Goal: Navigation & Orientation: Find specific page/section

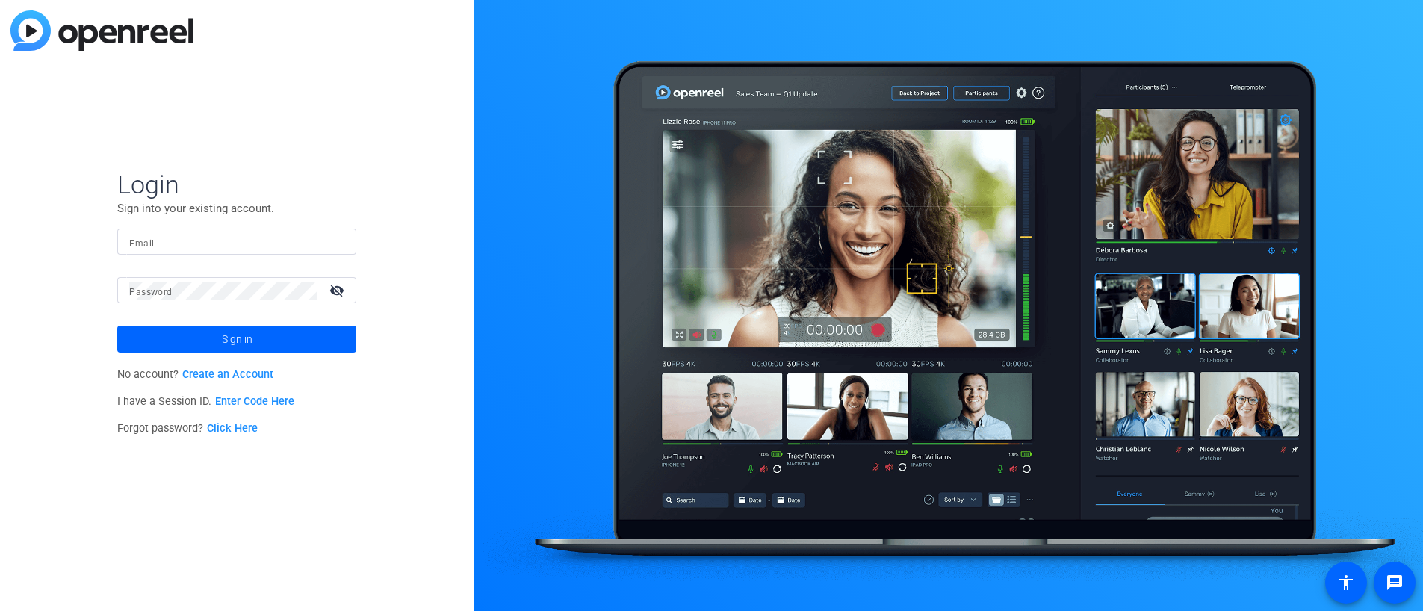
click at [173, 237] on input "Email" at bounding box center [236, 242] width 215 height 18
type input "[PERSON_NAME][EMAIL_ADDRESS][PERSON_NAME][DOMAIN_NAME]"
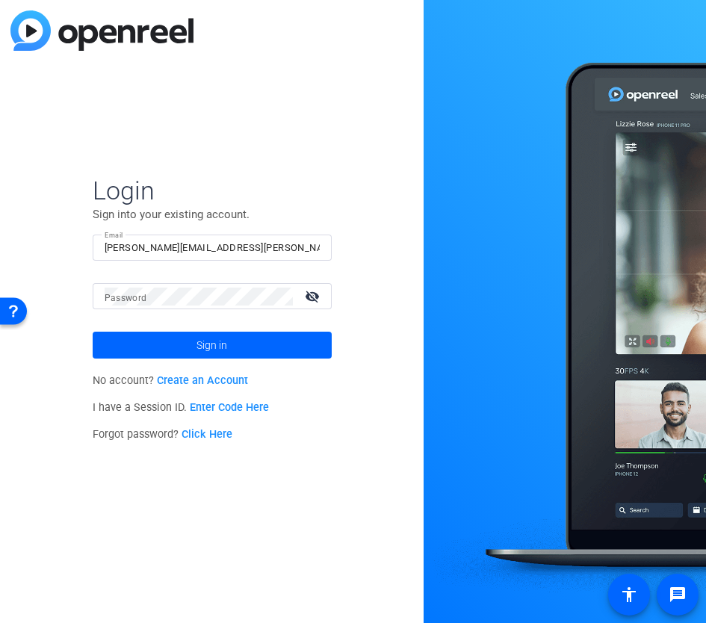
click at [122, 298] on mat-label "Password" at bounding box center [126, 298] width 43 height 10
click at [93, 332] on button "Sign in" at bounding box center [212, 345] width 239 height 27
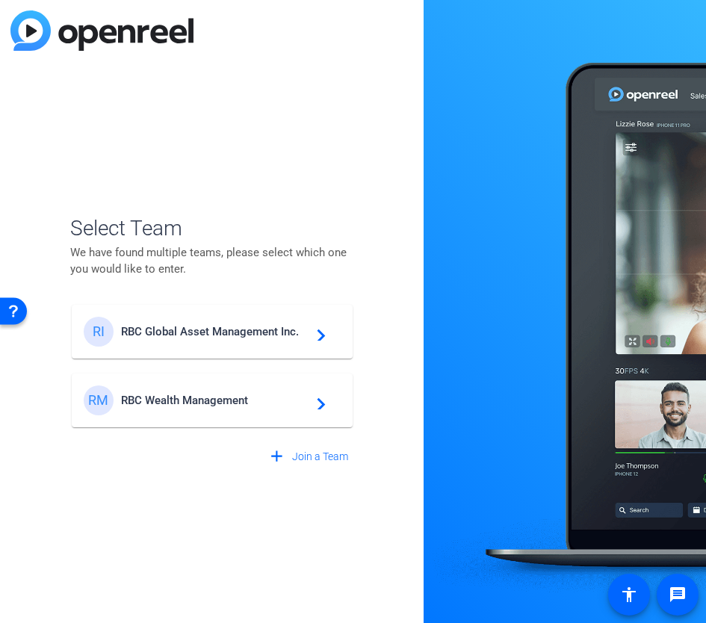
click at [706, 255] on html "Accessibility Screen-Reader Guide, Feedback, and Issue Reporting | New window S…" at bounding box center [353, 311] width 706 height 623
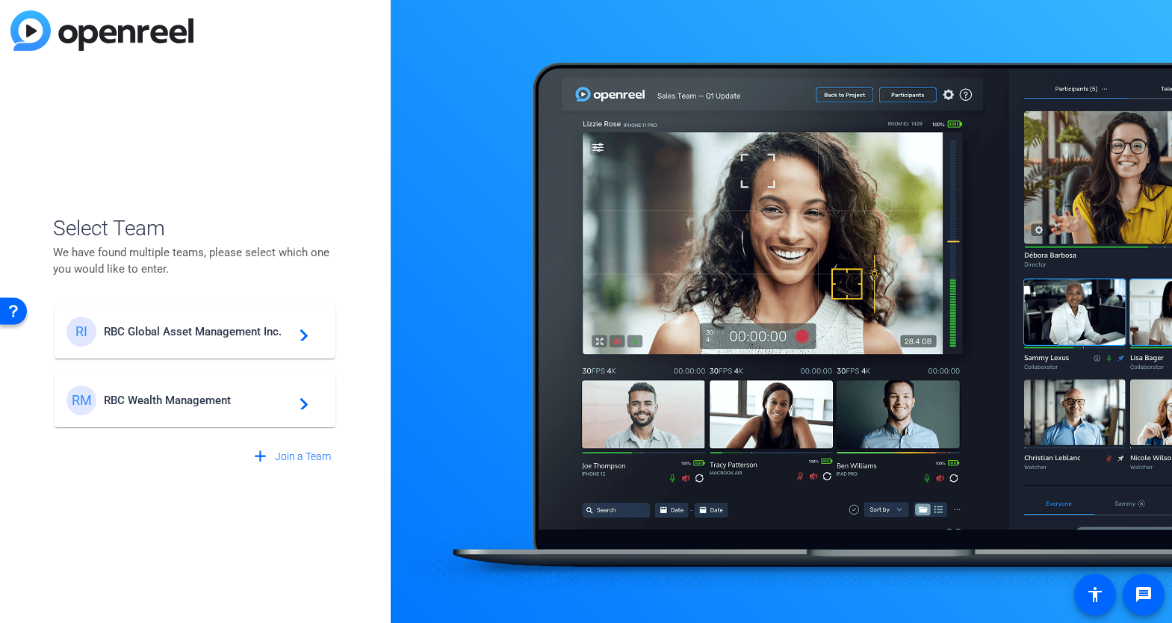
click at [179, 389] on div "RM RBC Wealth Management navigate_next" at bounding box center [194, 400] width 257 height 30
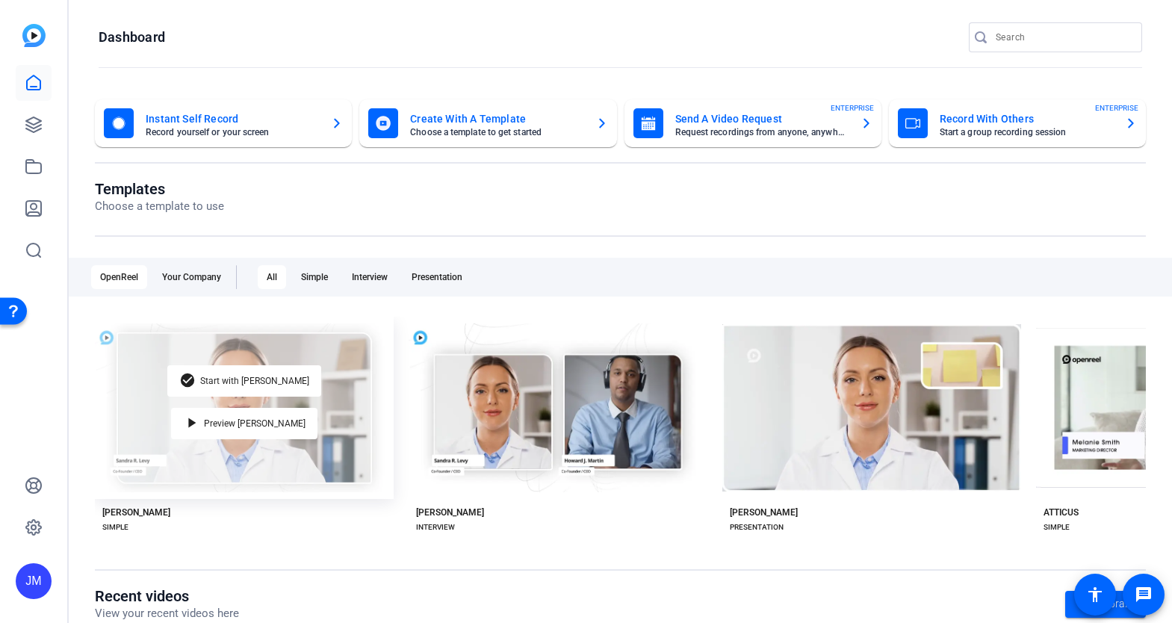
scroll to position [82, 0]
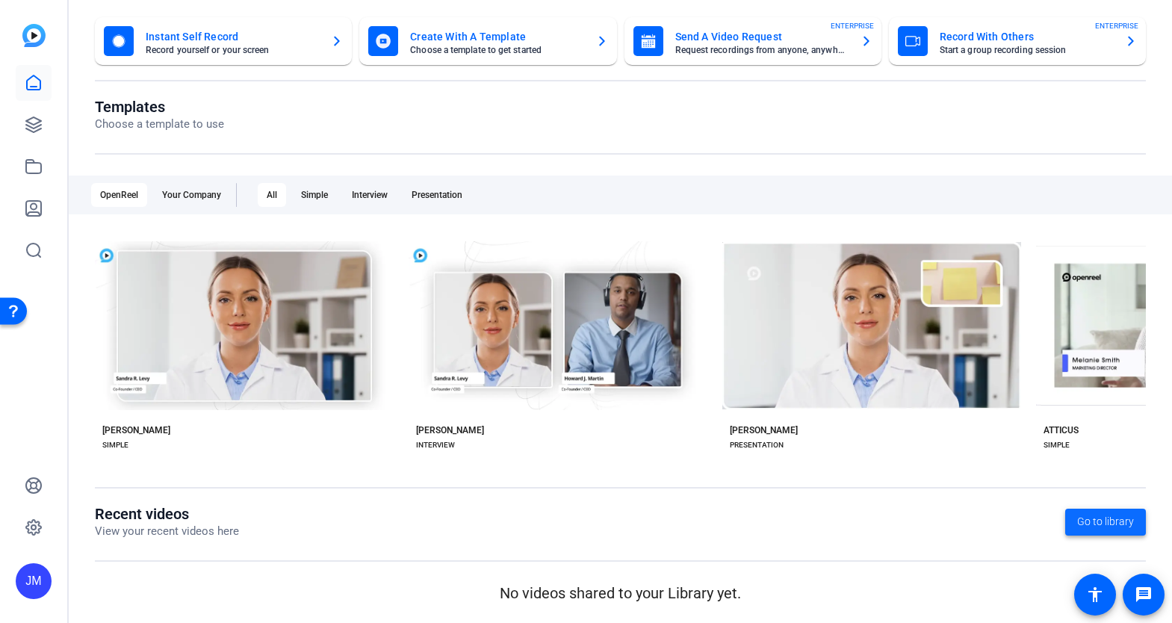
click at [1097, 524] on span "Go to library" at bounding box center [1105, 522] width 57 height 16
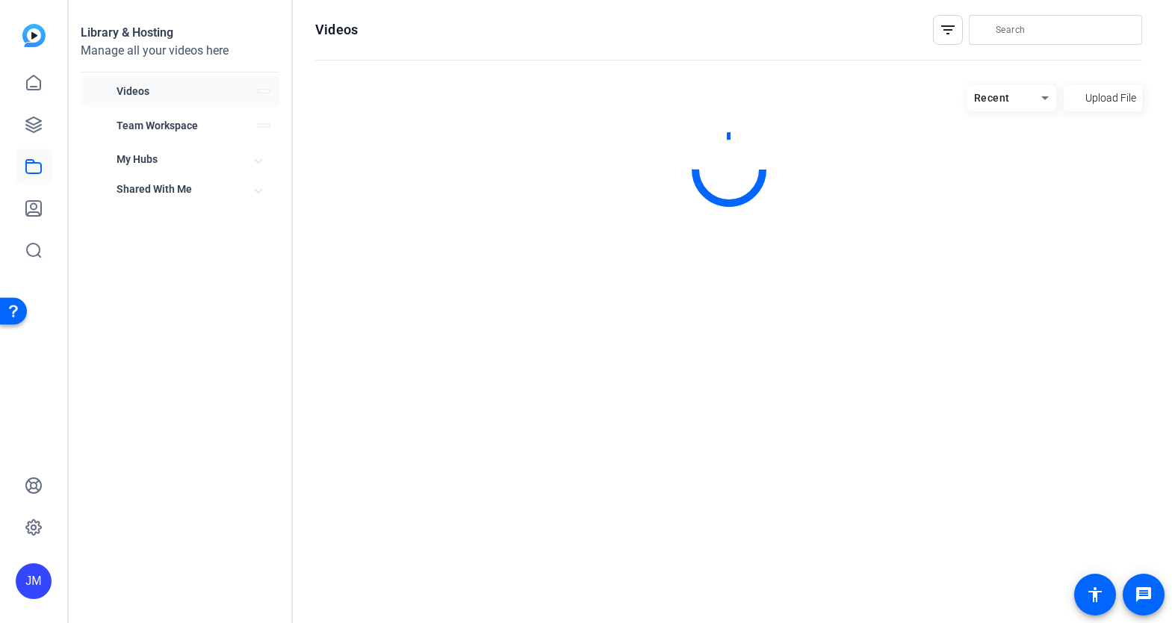
scroll to position [0, 0]
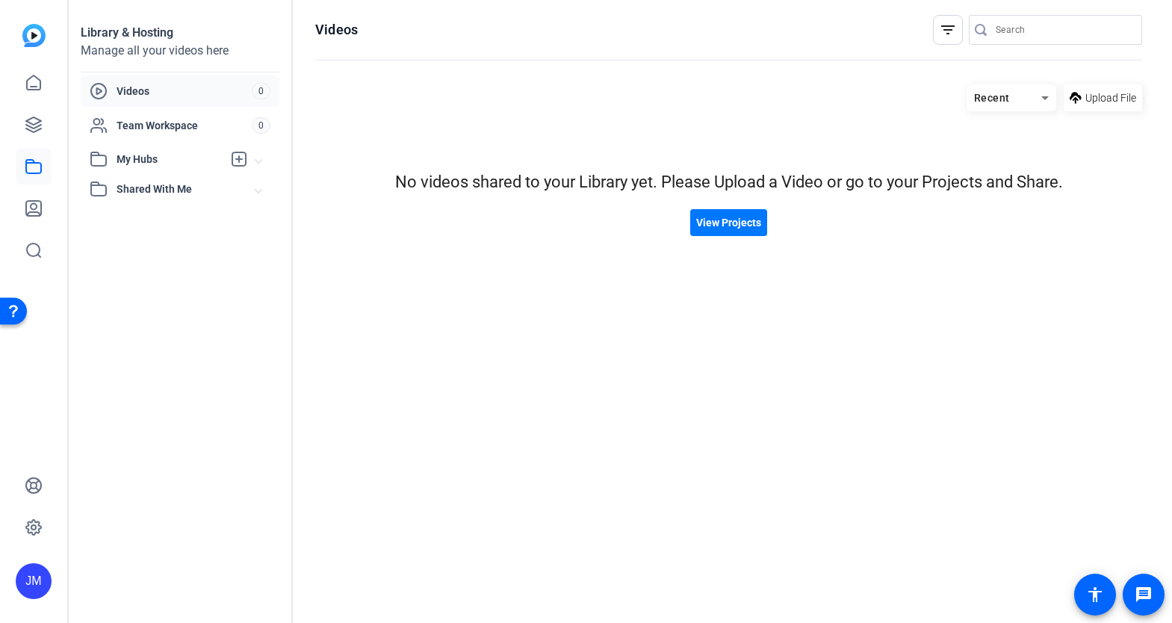
click at [31, 40] on img at bounding box center [33, 35] width 23 height 23
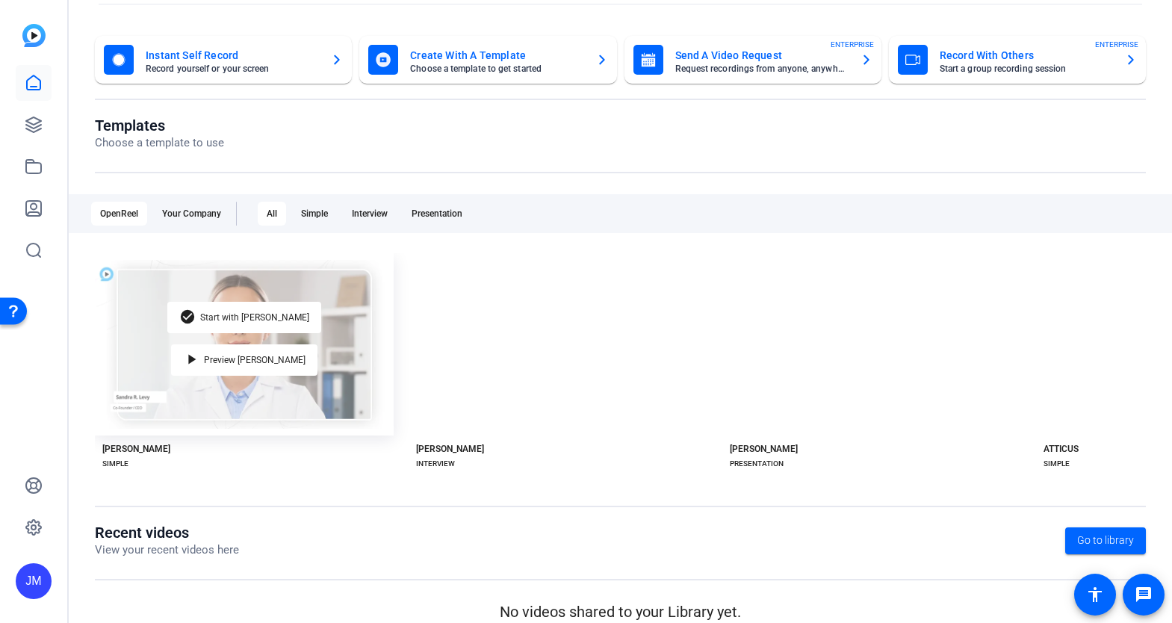
scroll to position [82, 0]
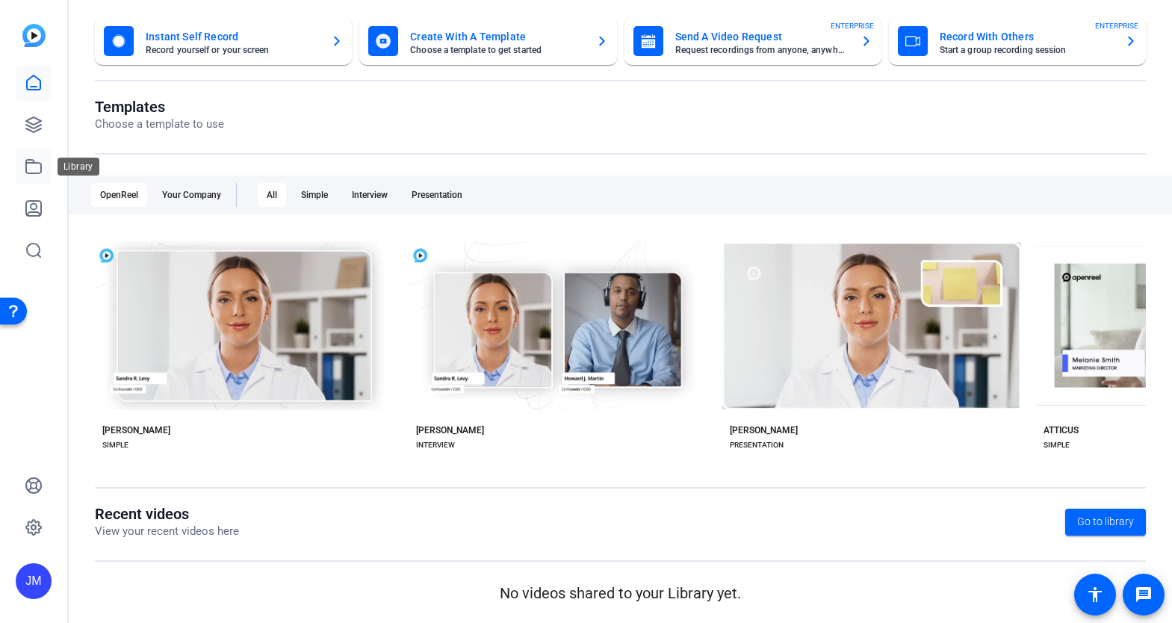
click at [25, 170] on icon at bounding box center [34, 167] width 18 height 18
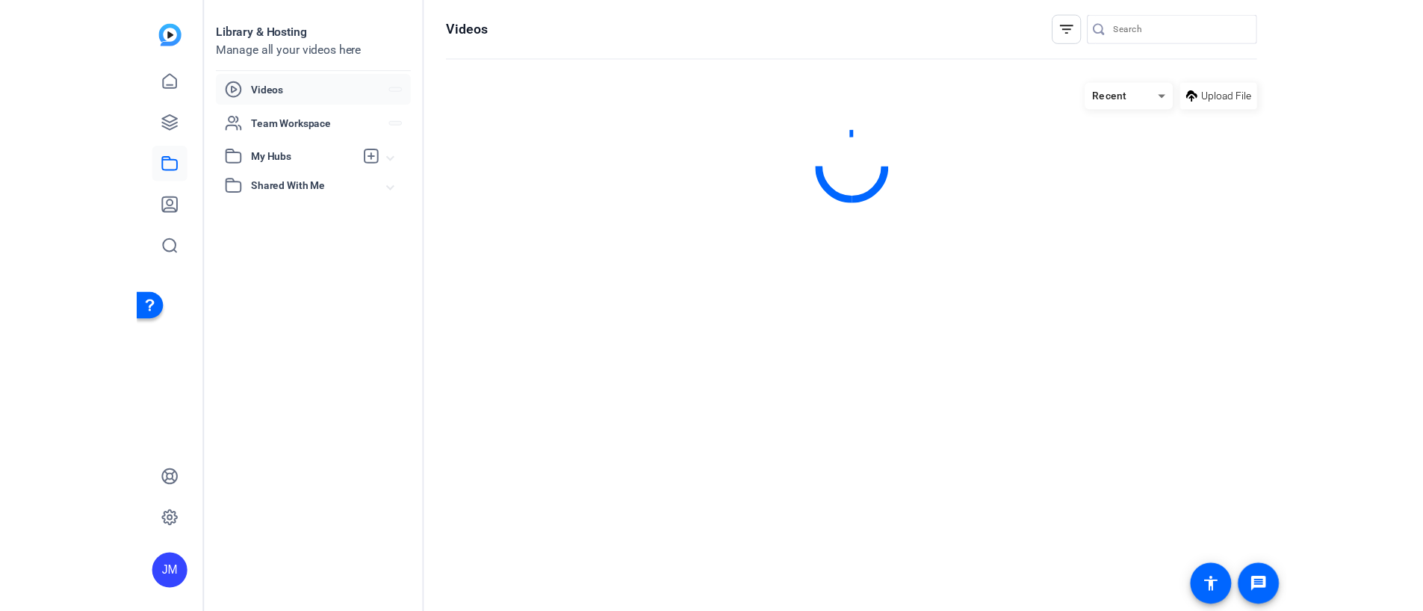
scroll to position [0, 0]
